Goal: Information Seeking & Learning: Learn about a topic

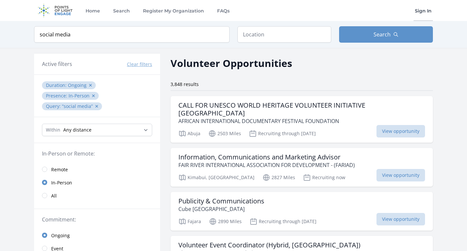
click at [425, 10] on link "Sign In" at bounding box center [422, 10] width 19 height 21
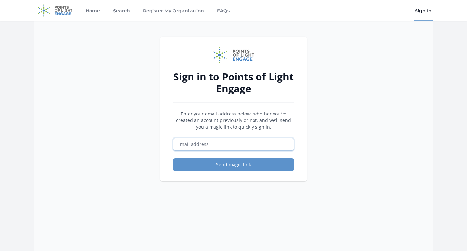
click at [235, 144] on input "Email address" at bounding box center [233, 144] width 121 height 12
click at [248, 144] on input "Email address" at bounding box center [233, 144] width 121 height 12
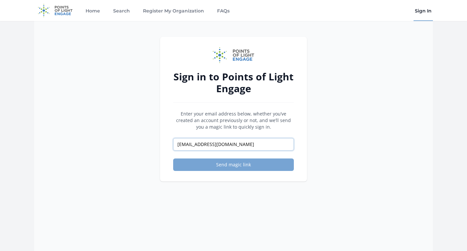
type input "info@jewelsofspain.org"
click at [258, 162] on button "Send magic link" at bounding box center [233, 164] width 121 height 12
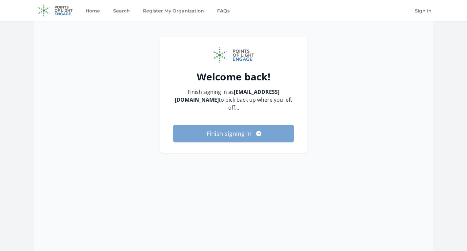
click at [228, 128] on button "Finish signing in" at bounding box center [233, 133] width 121 height 18
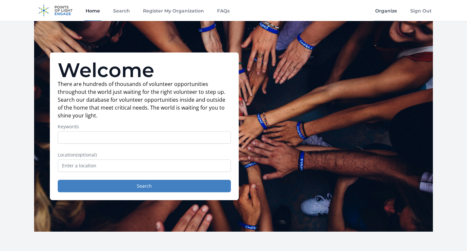
click at [388, 11] on link "Organize" at bounding box center [385, 10] width 25 height 21
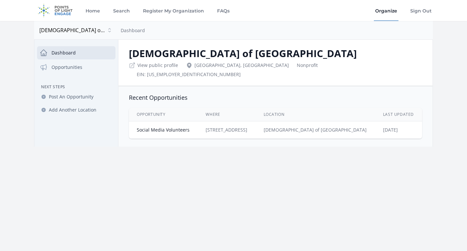
click at [255, 124] on td "[STREET_ADDRESS]" at bounding box center [227, 129] width 58 height 17
click at [171, 126] on link "Social Media Volunteers" at bounding box center [163, 129] width 53 height 6
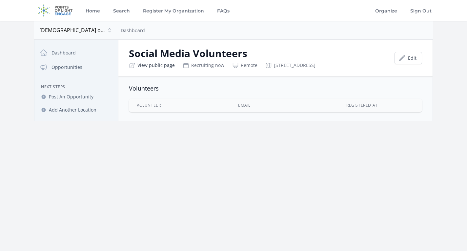
click at [151, 66] on link "View public page" at bounding box center [155, 65] width 37 height 7
click at [391, 10] on link "Organize" at bounding box center [385, 10] width 25 height 21
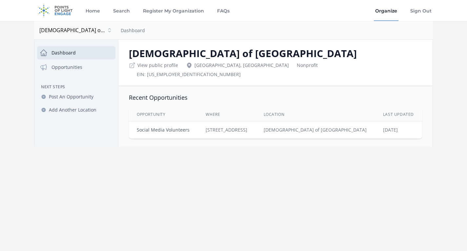
click at [183, 126] on link "Social Media Volunteers" at bounding box center [163, 129] width 53 height 6
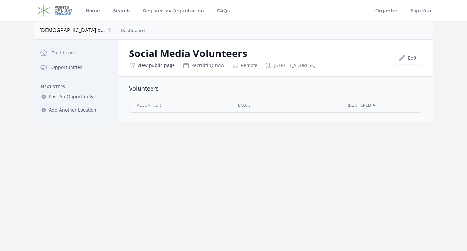
click at [152, 66] on link "View public page" at bounding box center [155, 65] width 37 height 7
click at [65, 97] on span "Post An Opportunity" at bounding box center [71, 96] width 45 height 7
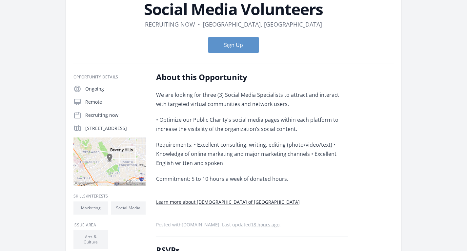
scroll to position [35, 0]
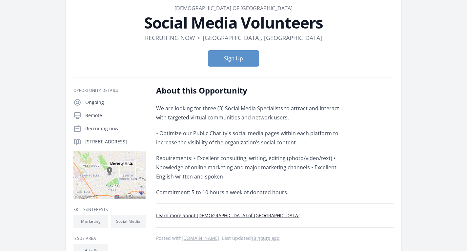
click at [208, 216] on link "Learn more about Jew'els of Spain" at bounding box center [227, 215] width 143 height 6
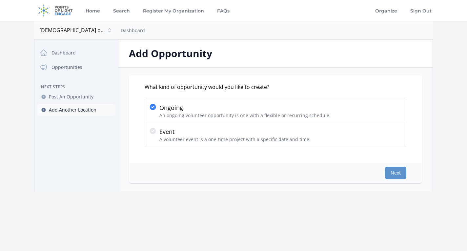
click at [67, 111] on span "Add Another Location" at bounding box center [73, 109] width 48 height 7
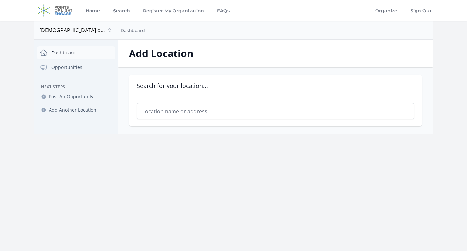
click at [68, 56] on link "Dashboard" at bounding box center [76, 52] width 78 height 13
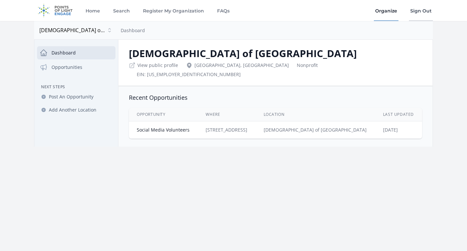
click at [429, 11] on link "Sign Out" at bounding box center [421, 10] width 24 height 21
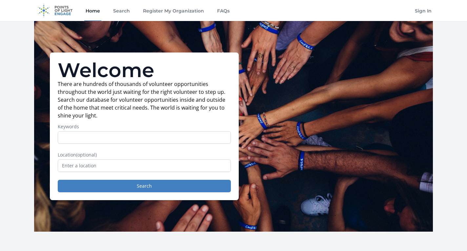
scroll to position [0, 0]
click at [171, 135] on input "Keywords" at bounding box center [144, 137] width 173 height 12
type input "[DEMOGRAPHIC_DATA]"
click at [144, 186] on button "Search" at bounding box center [144, 186] width 173 height 12
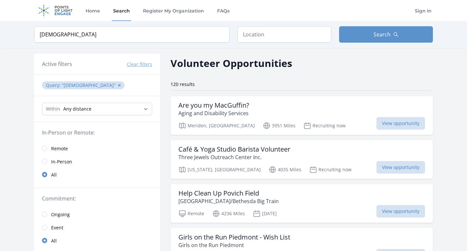
click at [45, 148] on input "radio" at bounding box center [44, 147] width 5 height 5
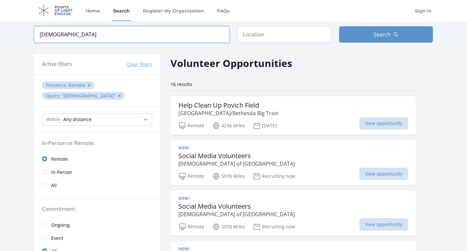
drag, startPoint x: 71, startPoint y: 35, endPoint x: 14, endPoint y: 32, distance: 57.4
click at [14, 32] on div "Keyword jew'els Location Search" at bounding box center [233, 34] width 467 height 27
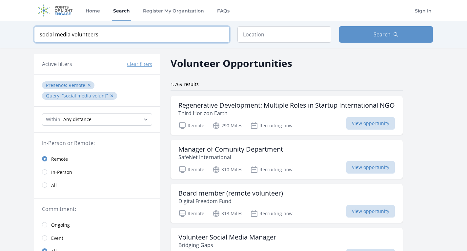
type input "social media volunteers"
click button "submit" at bounding box center [0, 0] width 0 height 0
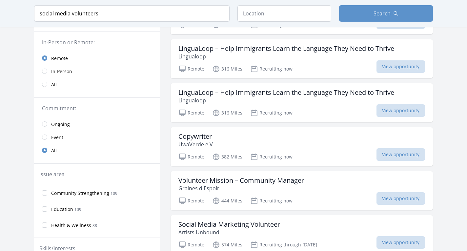
scroll to position [102, 0]
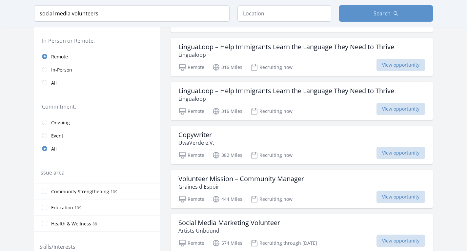
click at [62, 122] on span "Ongoing" at bounding box center [60, 122] width 19 height 7
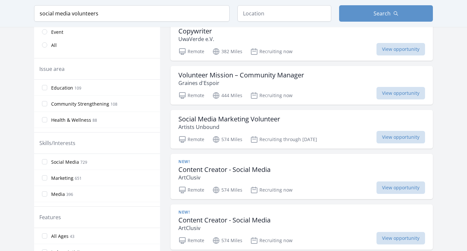
scroll to position [206, 0]
click at [46, 161] on input "Social Media 729" at bounding box center [44, 161] width 5 height 5
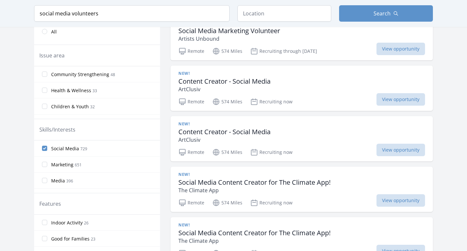
click at [45, 164] on input "Marketing 651" at bounding box center [44, 164] width 5 height 5
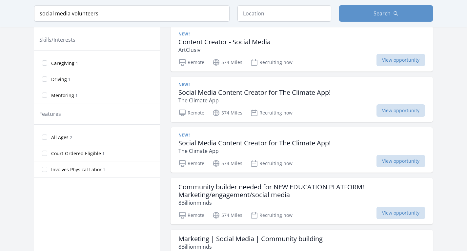
scroll to position [76, 0]
click at [44, 152] on input "Court-Ordered Eligible 1" at bounding box center [44, 152] width 5 height 5
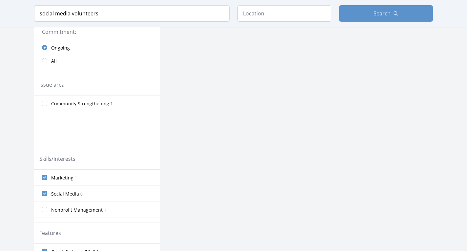
scroll to position [178, 0]
click at [45, 178] on input "Marketing 1" at bounding box center [44, 176] width 5 height 5
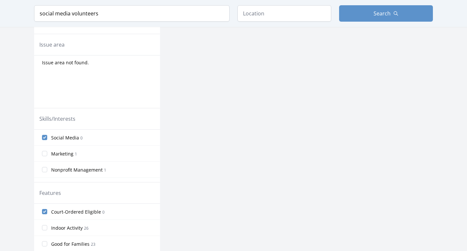
click at [47, 138] on input "Social Media 0" at bounding box center [44, 137] width 5 height 5
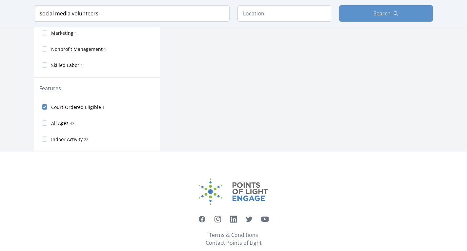
scroll to position [325, 0]
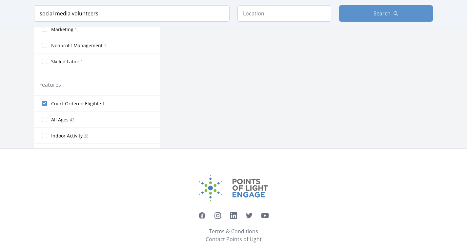
click at [46, 121] on input "All Ages 43" at bounding box center [44, 119] width 5 height 5
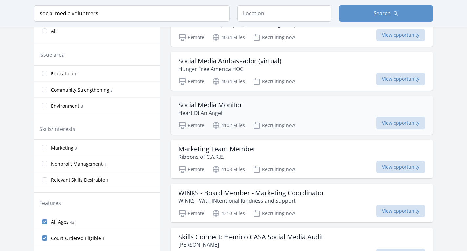
scroll to position [222, 0]
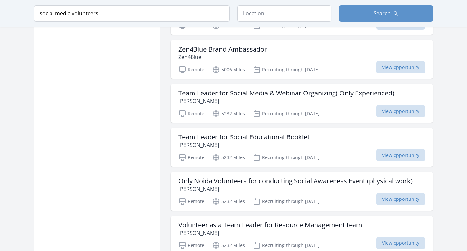
scroll to position [828, 0]
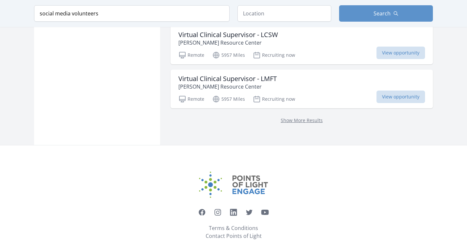
scroll to position [1921, 0]
click at [309, 118] on link "Show More Results" at bounding box center [301, 121] width 42 height 6
click at [278, 11] on input "text" at bounding box center [284, 13] width 94 height 16
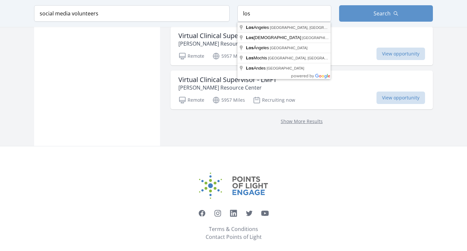
type input "Los Angeles, CA, USA"
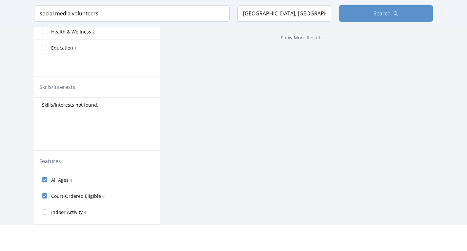
scroll to position [257, 0]
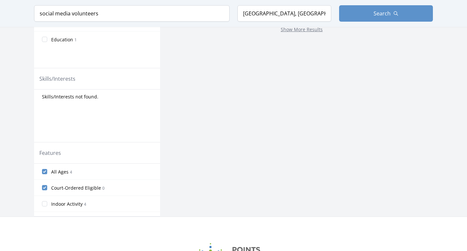
click at [45, 188] on input "Court-Ordered Eligible 0" at bounding box center [44, 187] width 5 height 5
click at [43, 171] on input "All Ages 4" at bounding box center [44, 171] width 5 height 5
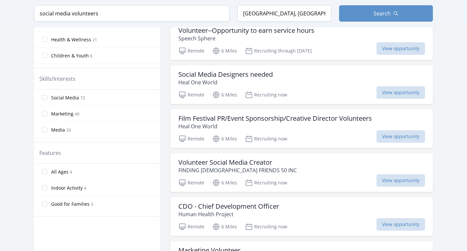
click at [45, 172] on input "All Ages 4" at bounding box center [44, 171] width 5 height 5
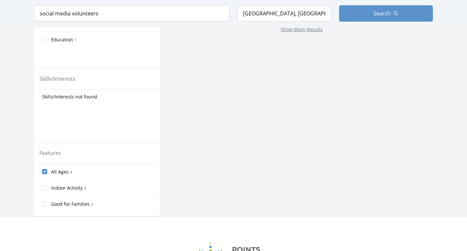
click at [46, 172] on input "All Ages 4" at bounding box center [44, 171] width 5 height 5
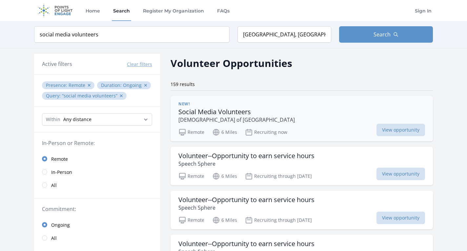
scroll to position [0, 0]
select select "8046"
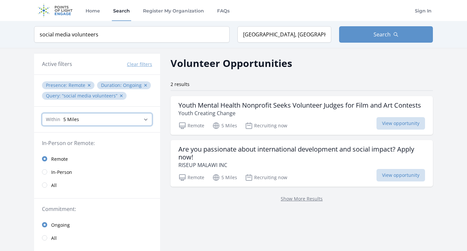
select select "all"
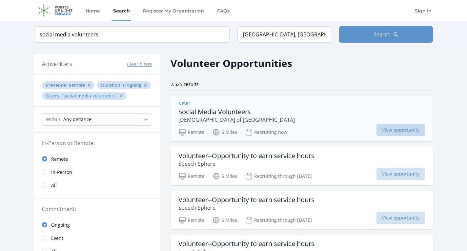
click at [406, 128] on span "View opportunity" at bounding box center [400, 130] width 48 height 12
click at [222, 35] on input "social media volunteers" at bounding box center [131, 34] width 195 height 16
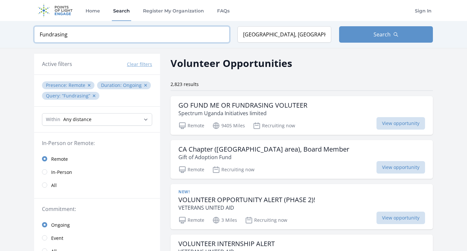
type input "Fundrasing"
click at [273, 35] on input "Los Angeles, CA, USA" at bounding box center [284, 34] width 94 height 16
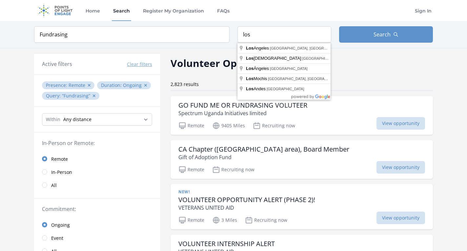
type input "Los Angeles, CA, USA"
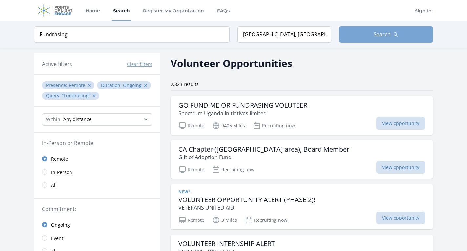
click at [396, 32] on icon "button" at bounding box center [395, 34] width 5 height 5
click at [380, 32] on span "Search" at bounding box center [381, 34] width 17 height 8
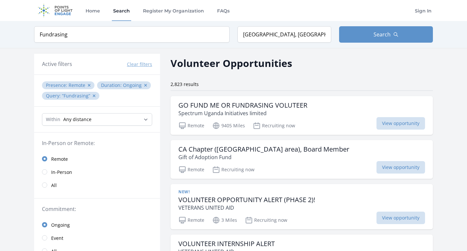
click at [47, 184] on input "radio" at bounding box center [44, 184] width 5 height 5
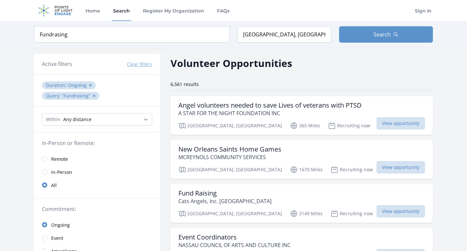
click at [46, 159] on input "radio" at bounding box center [44, 158] width 5 height 5
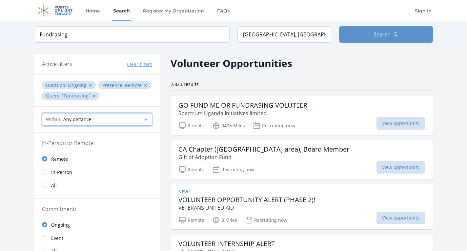
select select "32186"
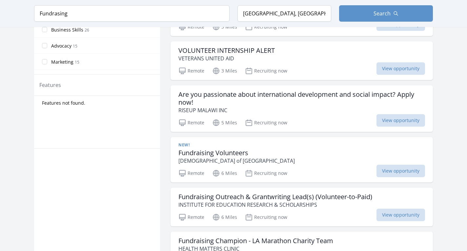
scroll to position [320, 0]
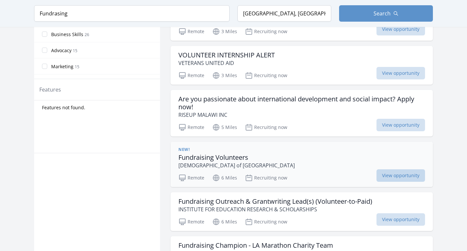
click at [396, 173] on span "View opportunity" at bounding box center [400, 175] width 48 height 12
